Goal: Communication & Community: Share content

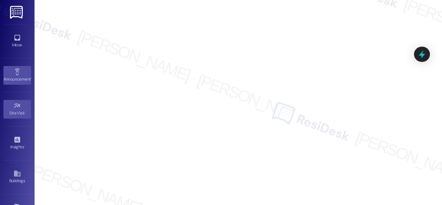
click at [10, 74] on link "Announcement •" at bounding box center [17, 75] width 28 height 19
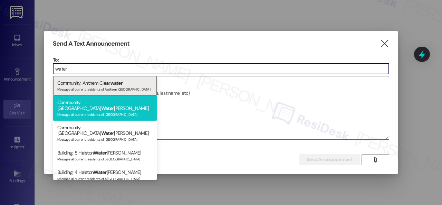
type input "water"
click at [101, 105] on span "Water" at bounding box center [107, 108] width 13 height 6
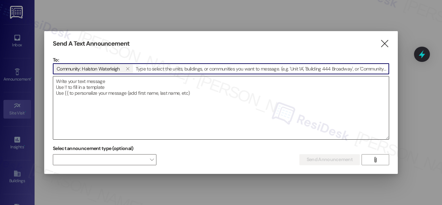
click at [88, 84] on textarea at bounding box center [221, 107] width 336 height 63
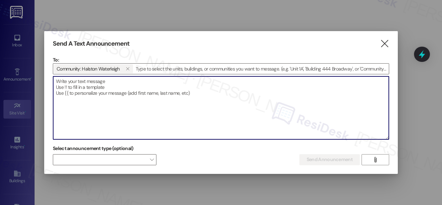
paste textarea "Hi {{first_name}}, BBQ Brazil Express Food Truck will be on-site [DATE], [DATE]…"
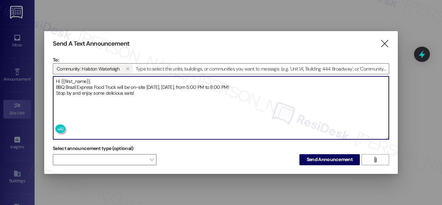
click at [95, 80] on textarea "Hi {{first_name}}, BBQ Brazil Express Food Truck will be on-site [DATE], [DATE]…" at bounding box center [221, 107] width 336 height 63
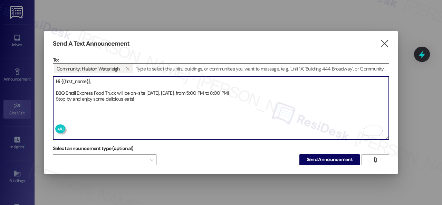
click at [278, 93] on textarea "Hi {{first_name}}, BBQ Brazil Express Food Truck will be on-site [DATE], [DATE]…" at bounding box center [221, 107] width 336 height 63
type textarea "Hi {{first_name}}, BBQ Brazil Express Food Truck will be on-site [DATE], [DATE]…"
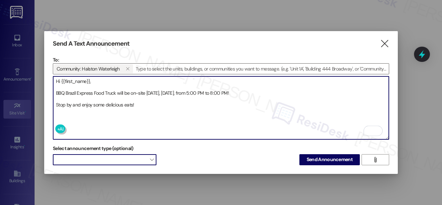
click at [137, 161] on span at bounding box center [105, 159] width 104 height 11
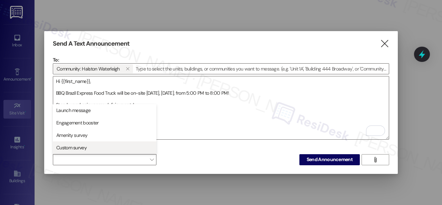
click at [81, 145] on span "Custom survey" at bounding box center [71, 147] width 30 height 7
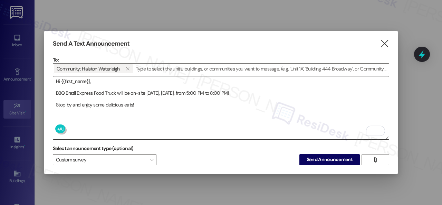
click at [189, 121] on textarea "Hi {{first_name}}, BBQ Brazil Express Food Truck will be on-site [DATE], [DATE]…" at bounding box center [221, 107] width 336 height 63
click at [340, 158] on span "Send Announcement" at bounding box center [330, 159] width 46 height 7
